Goal: Task Accomplishment & Management: Use online tool/utility

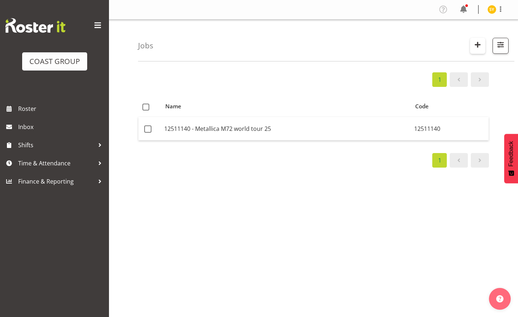
click at [478, 42] on span "button" at bounding box center [477, 44] width 9 height 9
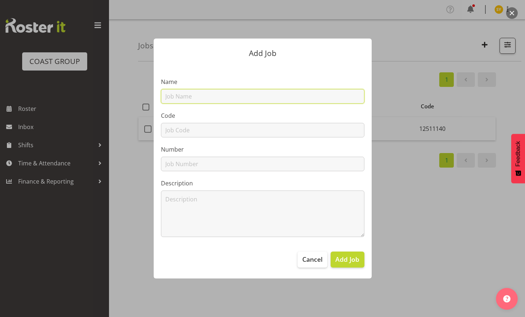
click at [201, 92] on input "text" at bounding box center [263, 96] width 204 height 15
paste input "42603160"
type input "42603160"
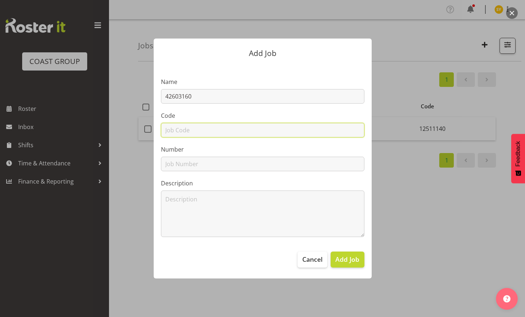
click at [182, 132] on input "text" at bounding box center [263, 130] width 204 height 15
paste input "42603160"
type input "42603160"
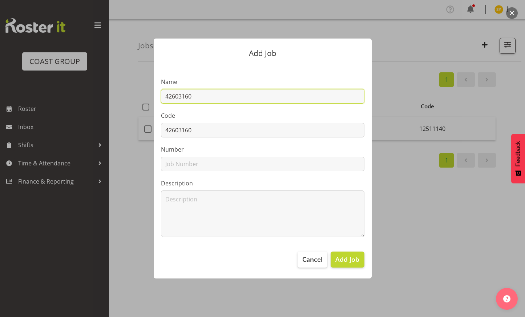
drag, startPoint x: 222, startPoint y: 98, endPoint x: 276, endPoint y: 97, distance: 54.2
click at [222, 98] on input "42603160" at bounding box center [263, 96] width 204 height 15
paste input "Transportation Conference 2026"
drag, startPoint x: 315, startPoint y: 98, endPoint x: 98, endPoint y: 86, distance: 217.6
click at [98, 86] on div "Add Job Name 42603160 - Transportation Conference 2026 Code 42603160 Number Des…" at bounding box center [262, 158] width 349 height 276
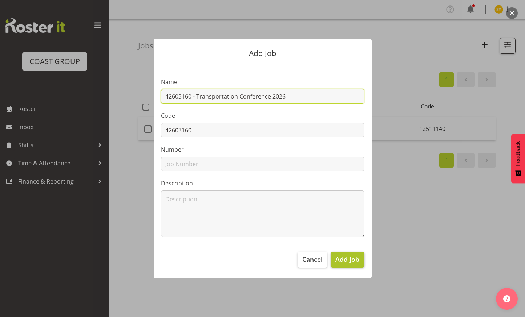
type input "42603160 - Transportation Conference 2026"
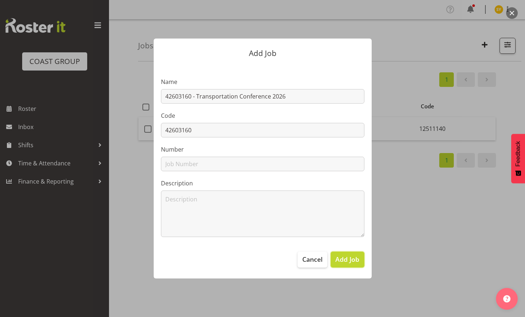
click at [353, 263] on span "Add Job" at bounding box center [347, 258] width 24 height 9
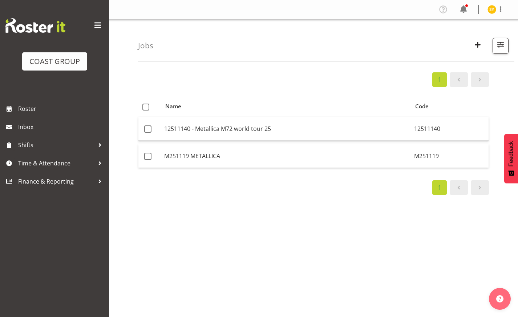
click at [514, 116] on div "1 Name Code 12511140 - Metallica M72 world tour 25 12511140 M251119 METALLICA M…" at bounding box center [328, 212] width 380 height 291
